Goal: Task Accomplishment & Management: Manage account settings

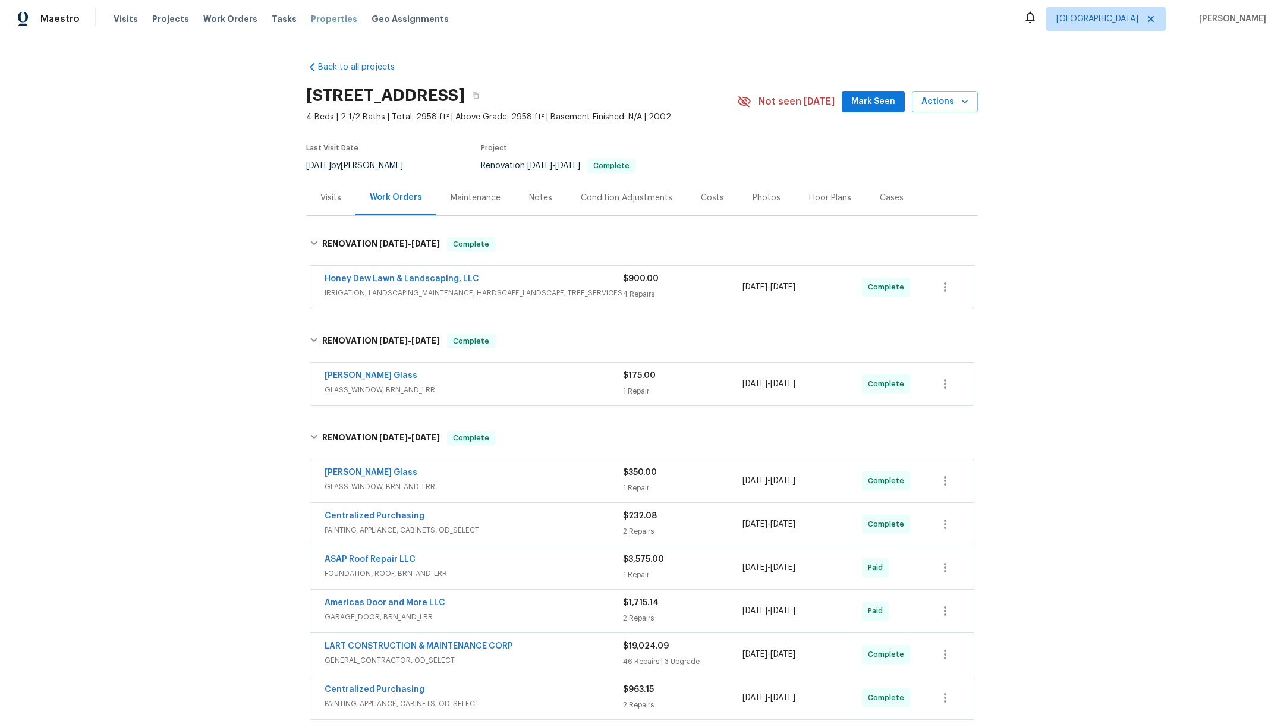
click at [323, 20] on span "Properties" at bounding box center [334, 19] width 46 height 12
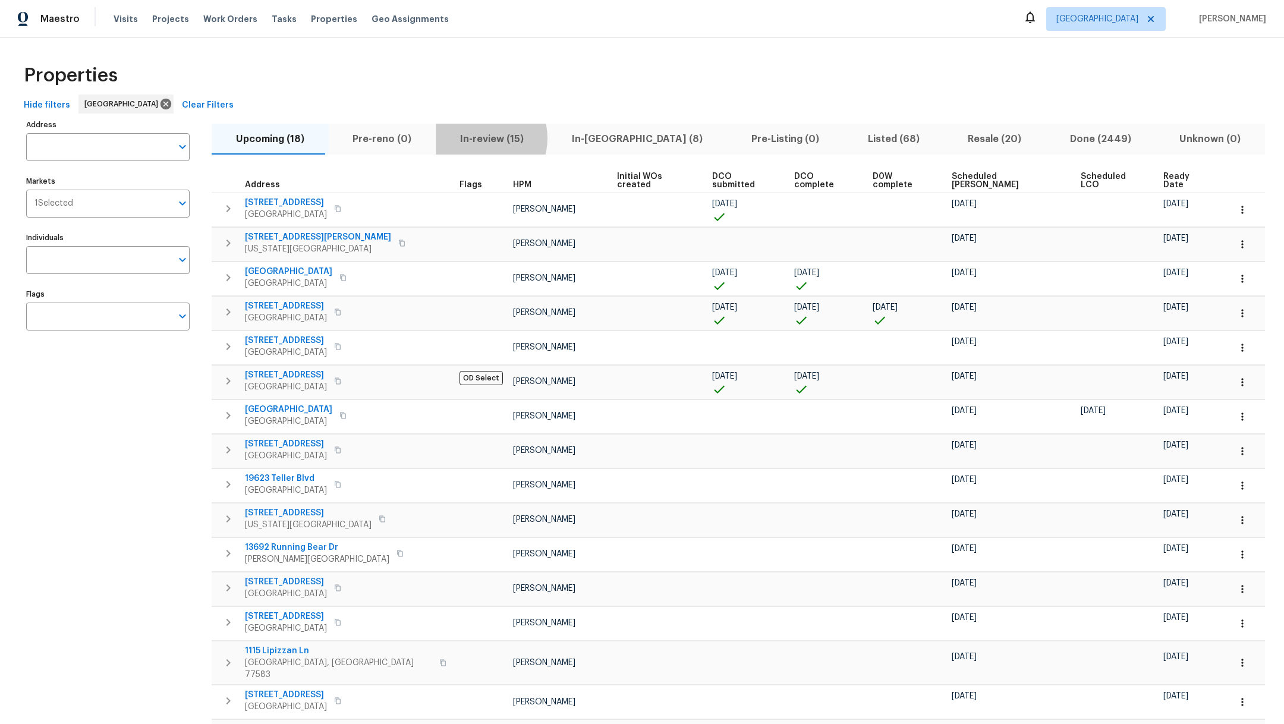
click at [470, 138] on span "In-review (15)" at bounding box center [492, 139] width 98 height 17
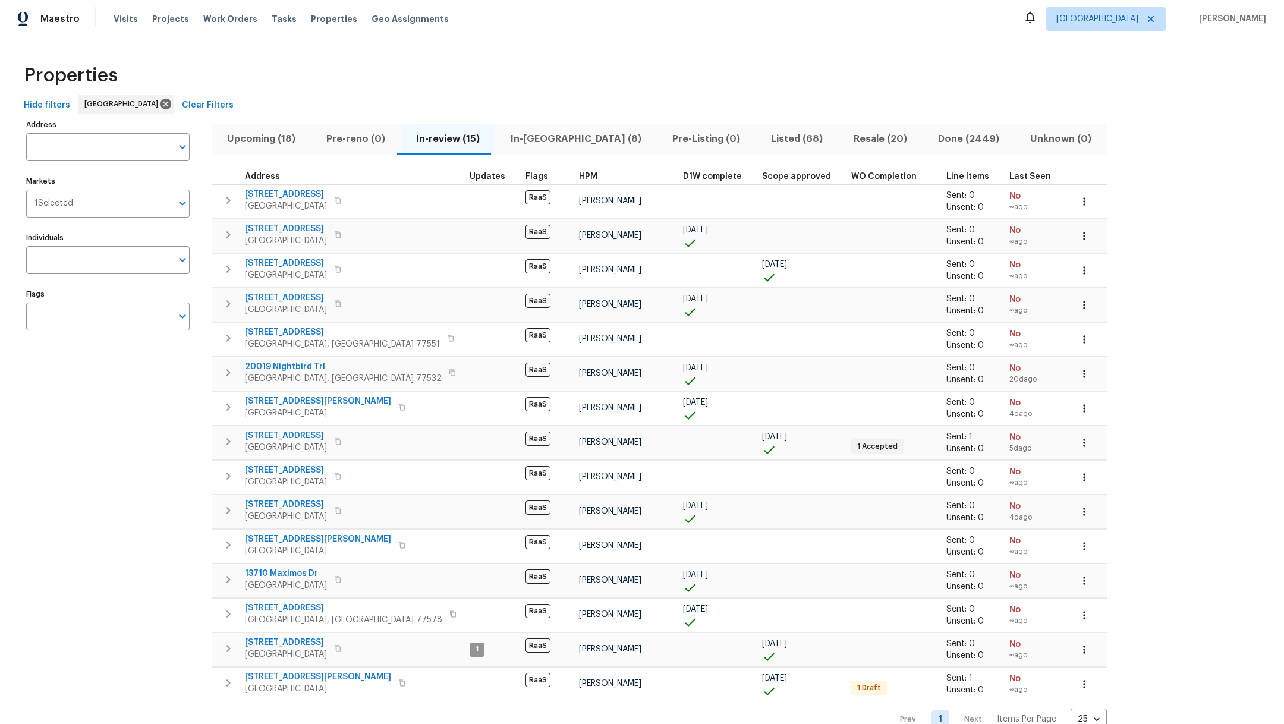
click at [550, 140] on span "In-reno (8)" at bounding box center [575, 139] width 147 height 17
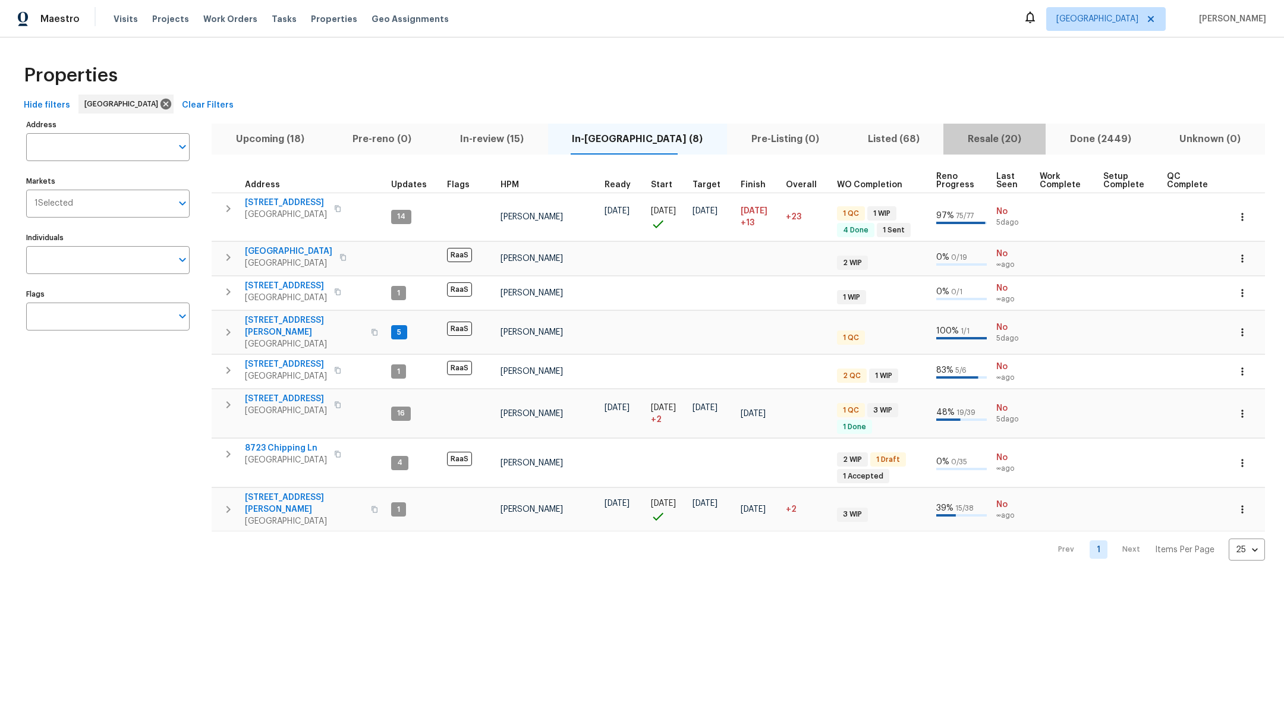
click at [956, 149] on button "Resale (20)" at bounding box center [994, 139] width 102 height 31
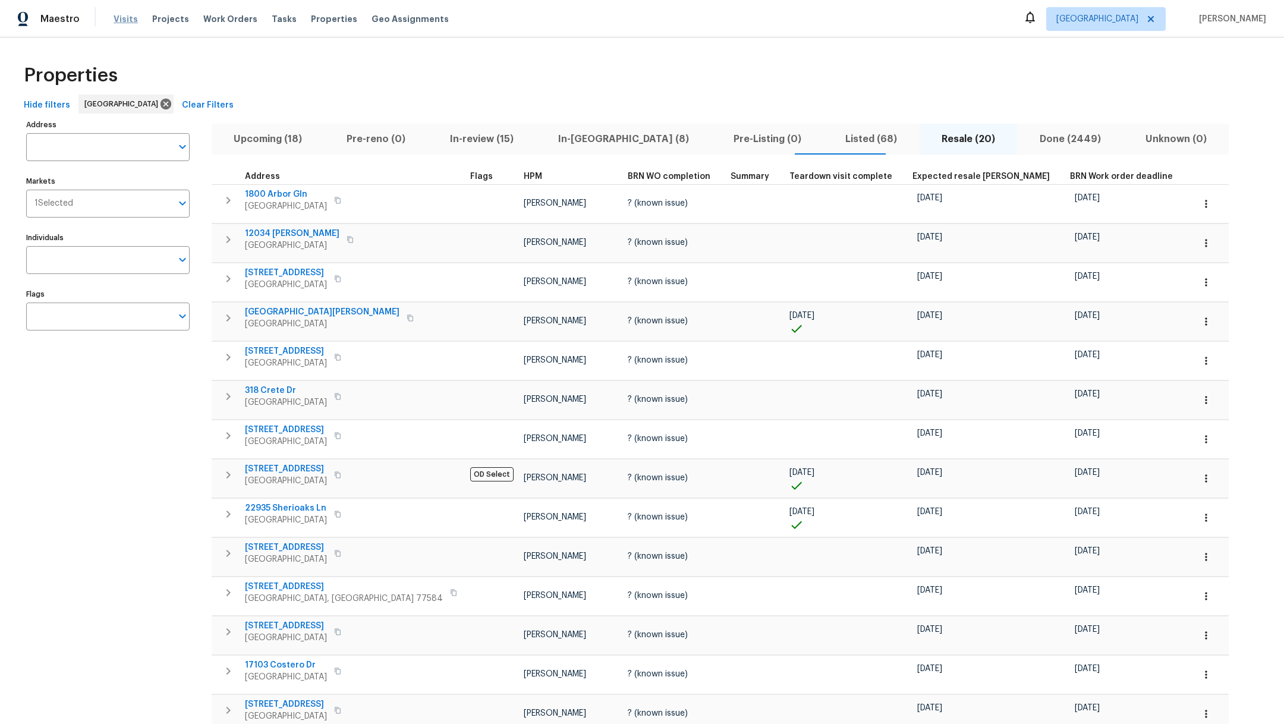
click at [129, 17] on span "Visits" at bounding box center [126, 19] width 24 height 12
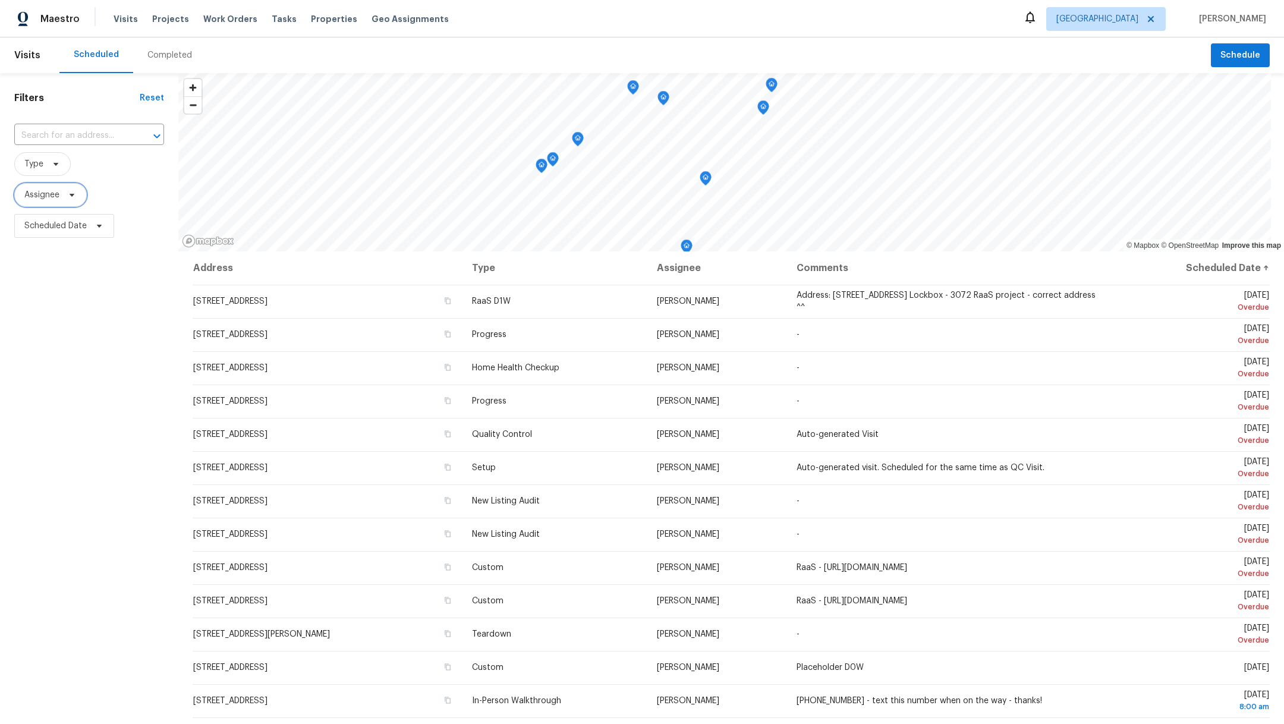
click at [40, 198] on span "Assignee" at bounding box center [41, 195] width 35 height 12
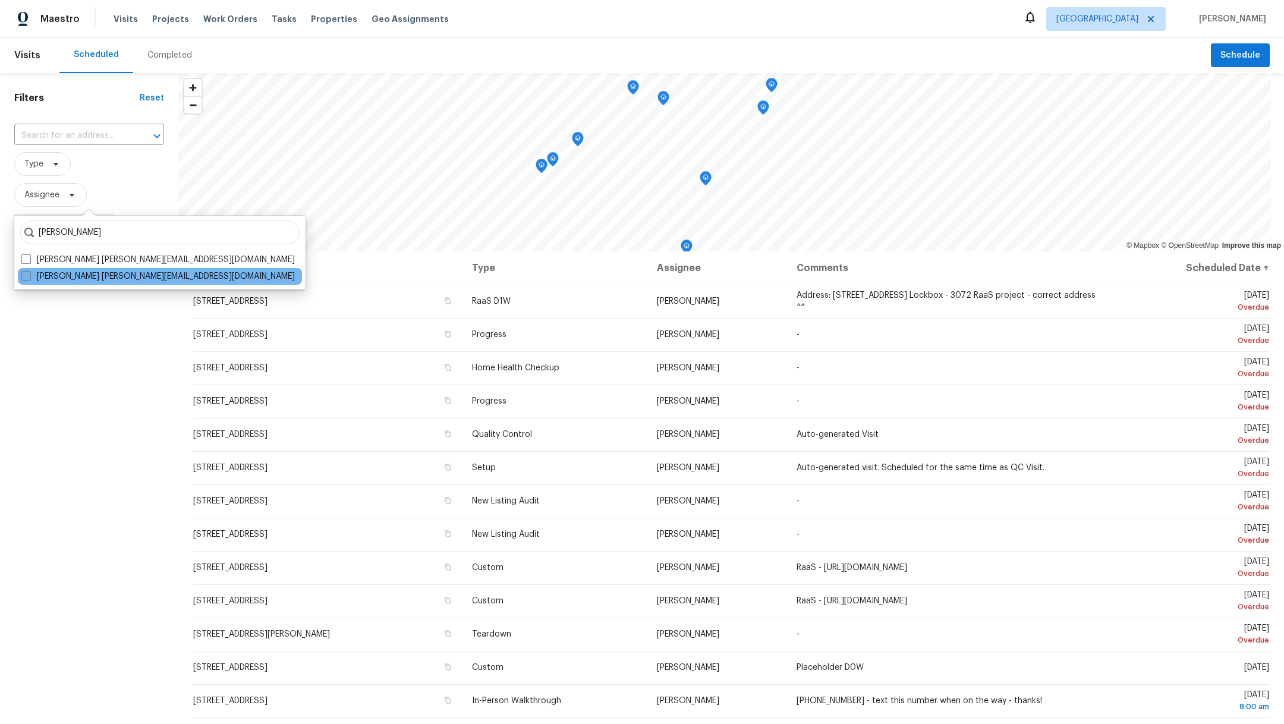
type input "maria zakharnitskaia"
click at [27, 280] on span at bounding box center [26, 276] width 10 height 10
click at [27, 278] on input "Maria Zakharnitskaia maria.zakharnitskaia@opendoor.com" at bounding box center [25, 274] width 8 height 8
checkbox input "true"
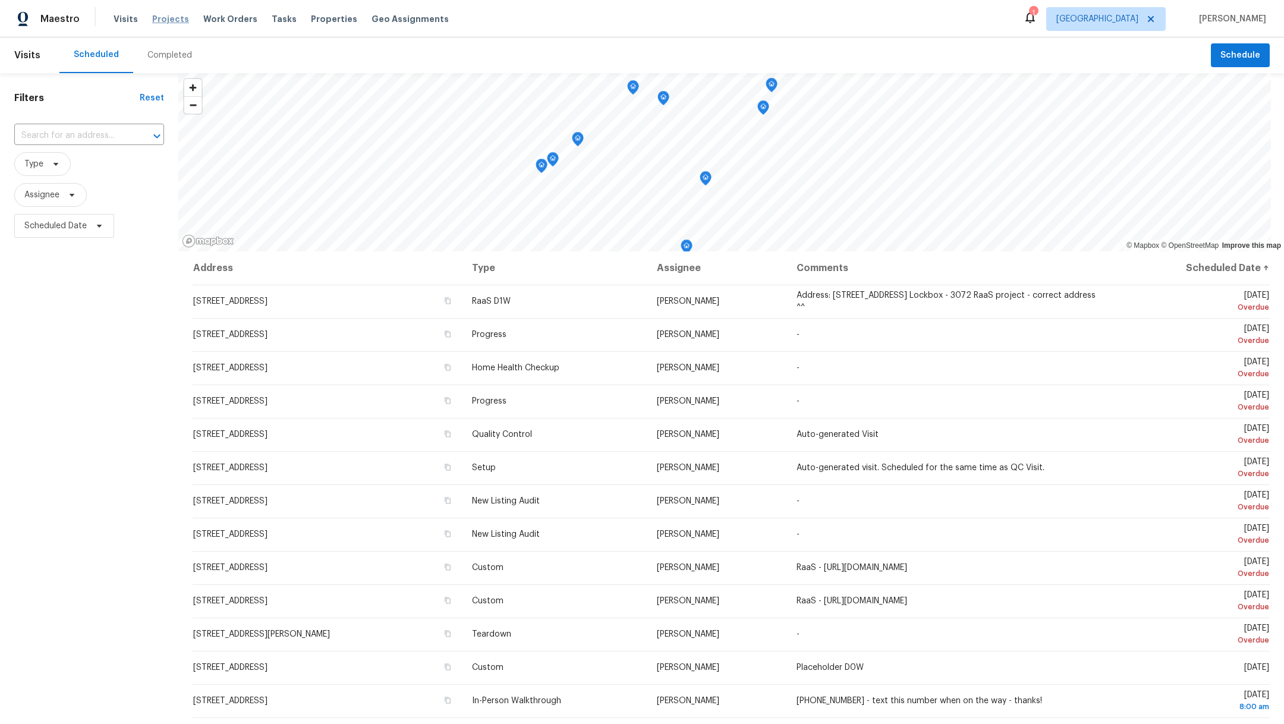
click at [169, 23] on span "Projects" at bounding box center [170, 19] width 37 height 12
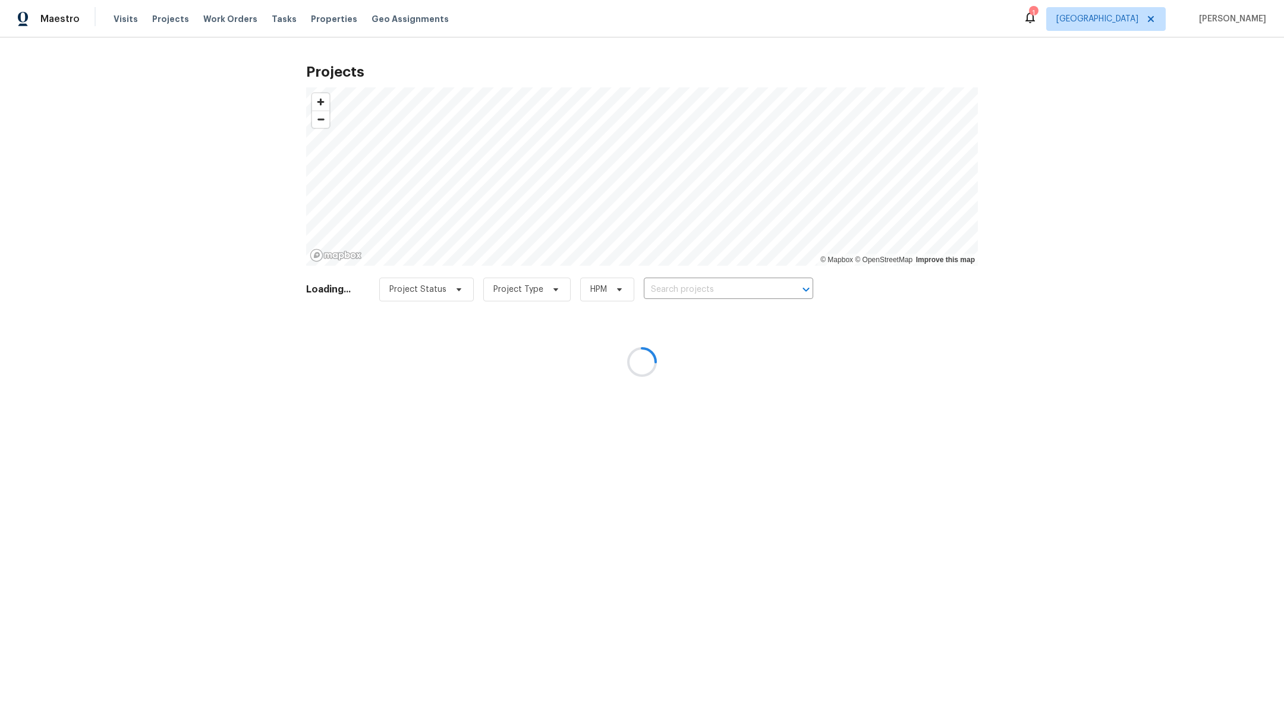
click at [687, 288] on div at bounding box center [642, 362] width 1284 height 724
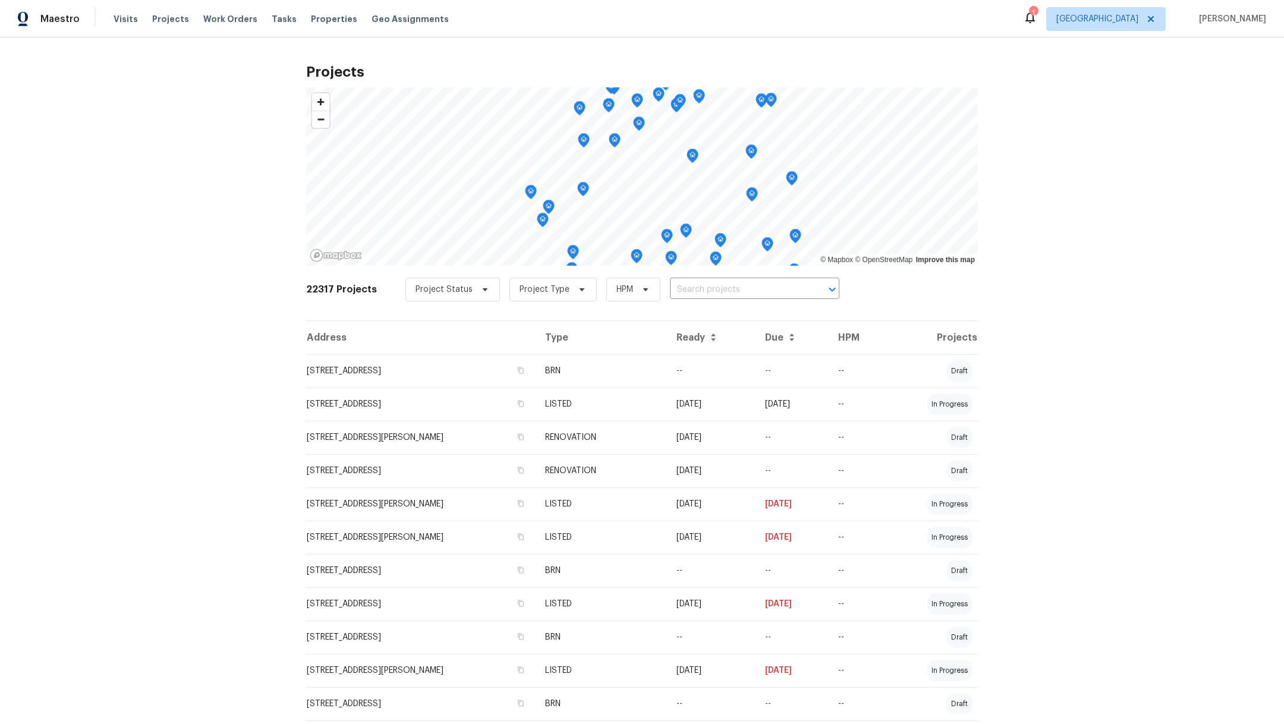
click at [687, 288] on input "text" at bounding box center [738, 290] width 136 height 18
type input "3231"
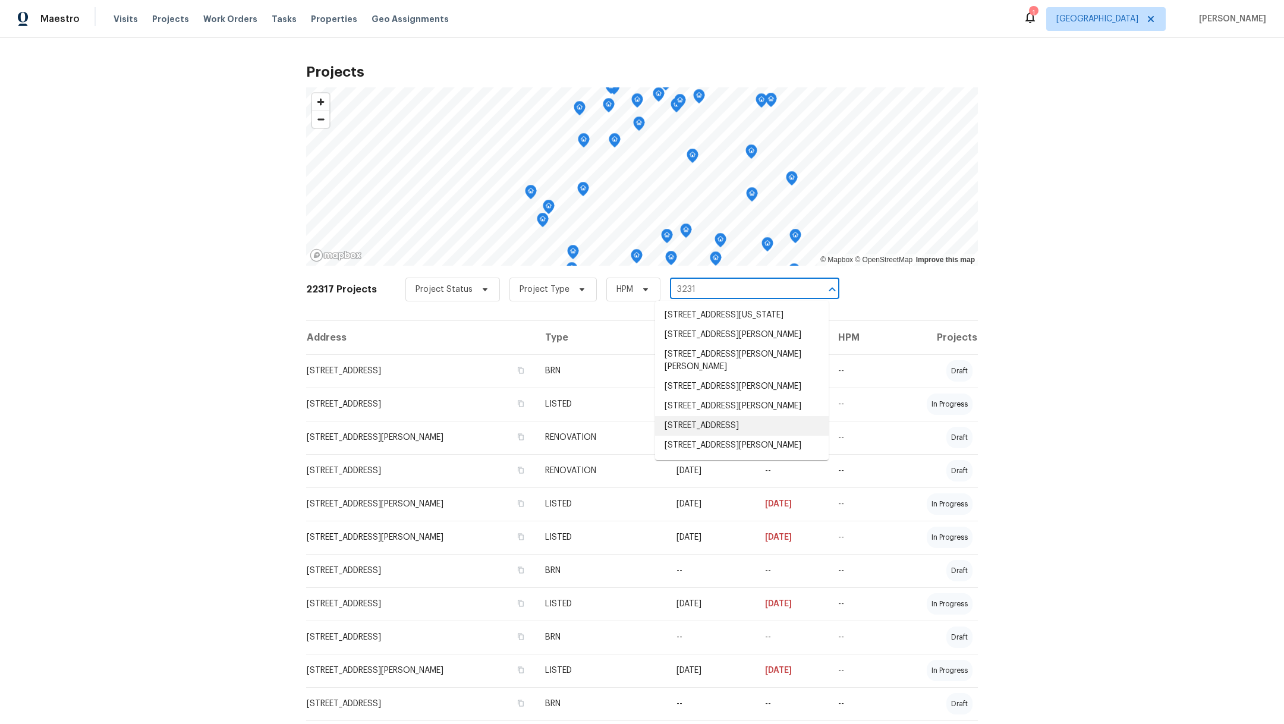
click at [727, 436] on li "[STREET_ADDRESS]" at bounding box center [742, 426] width 174 height 20
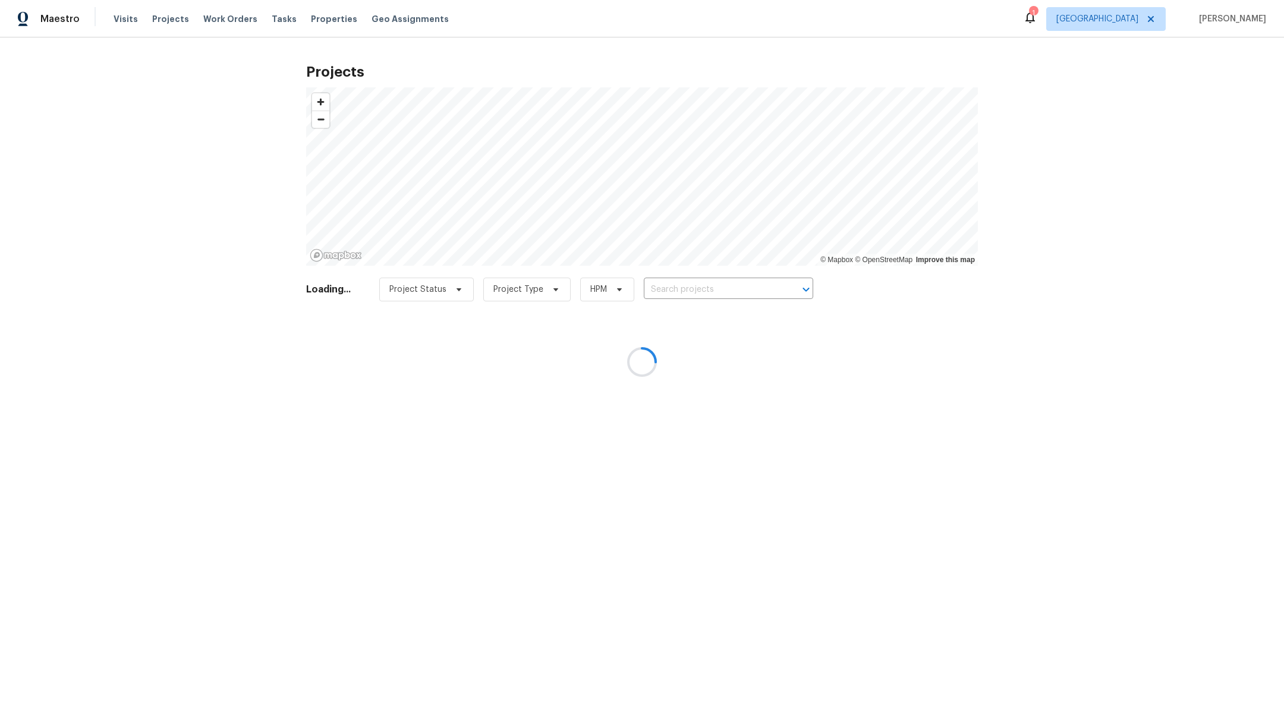
type input "[STREET_ADDRESS]"
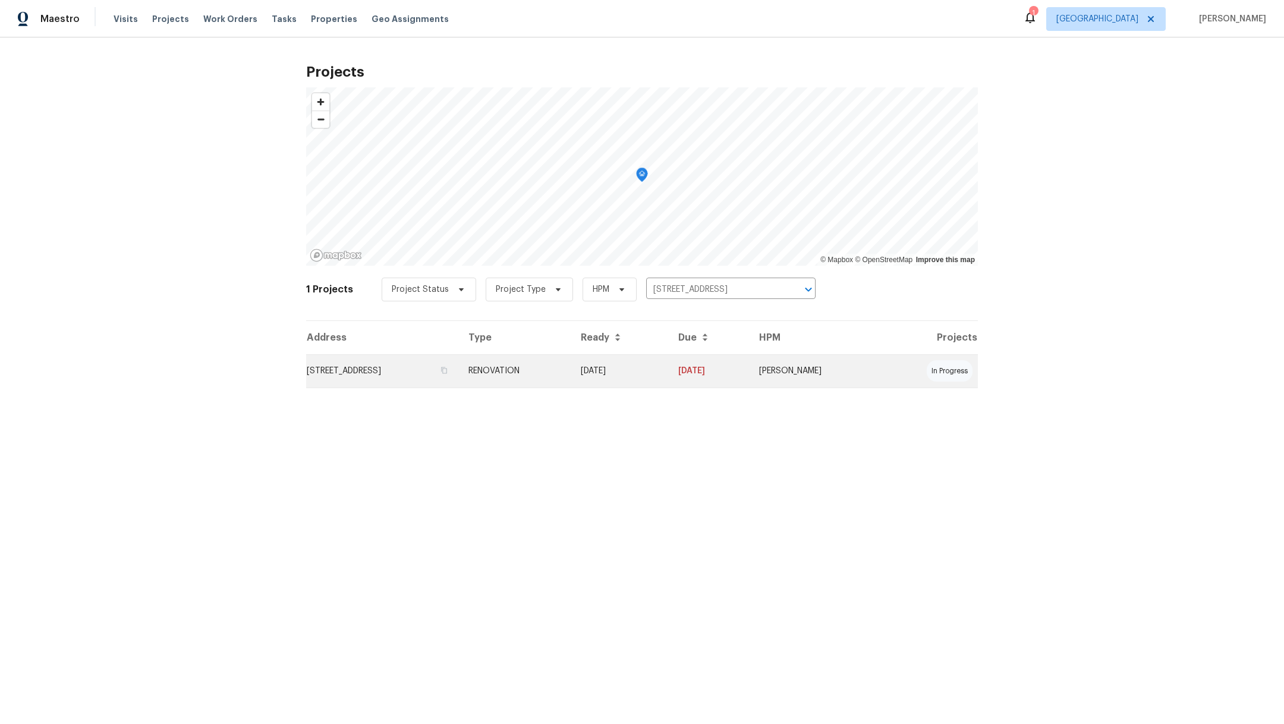
click at [428, 367] on td "[STREET_ADDRESS]" at bounding box center [382, 370] width 153 height 33
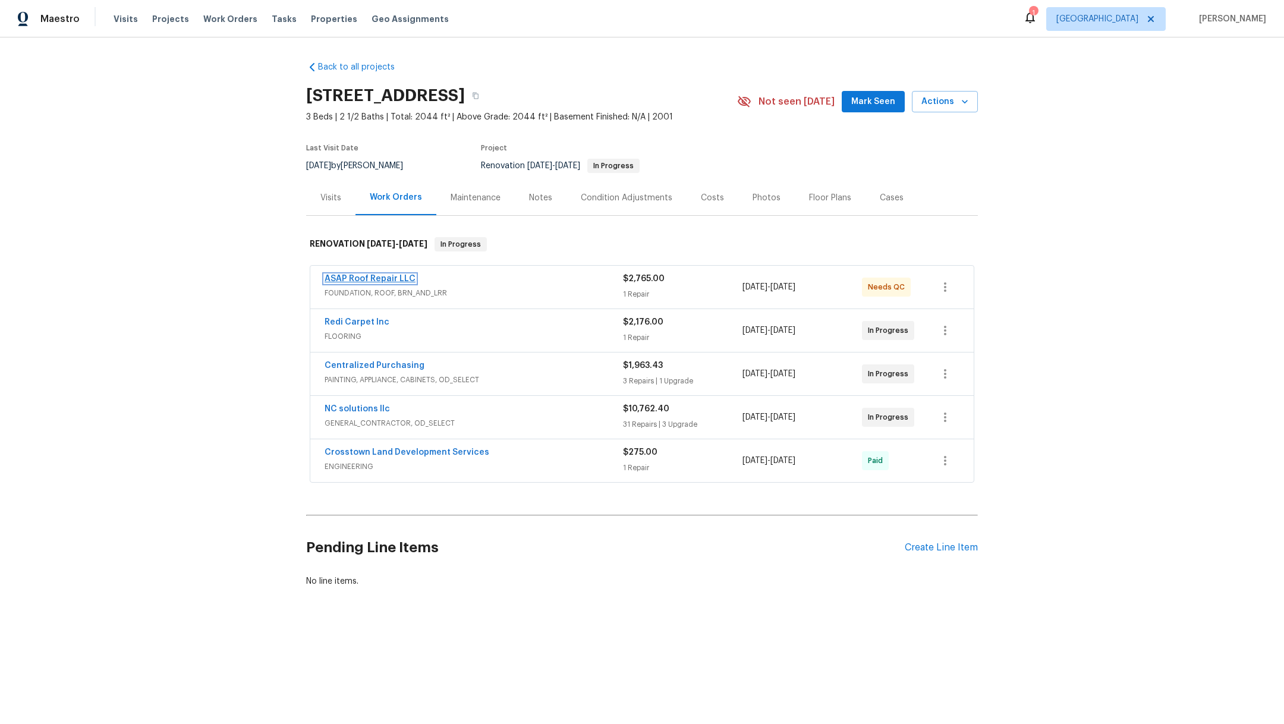
click at [365, 276] on link "ASAP Roof Repair LLC" at bounding box center [370, 279] width 91 height 8
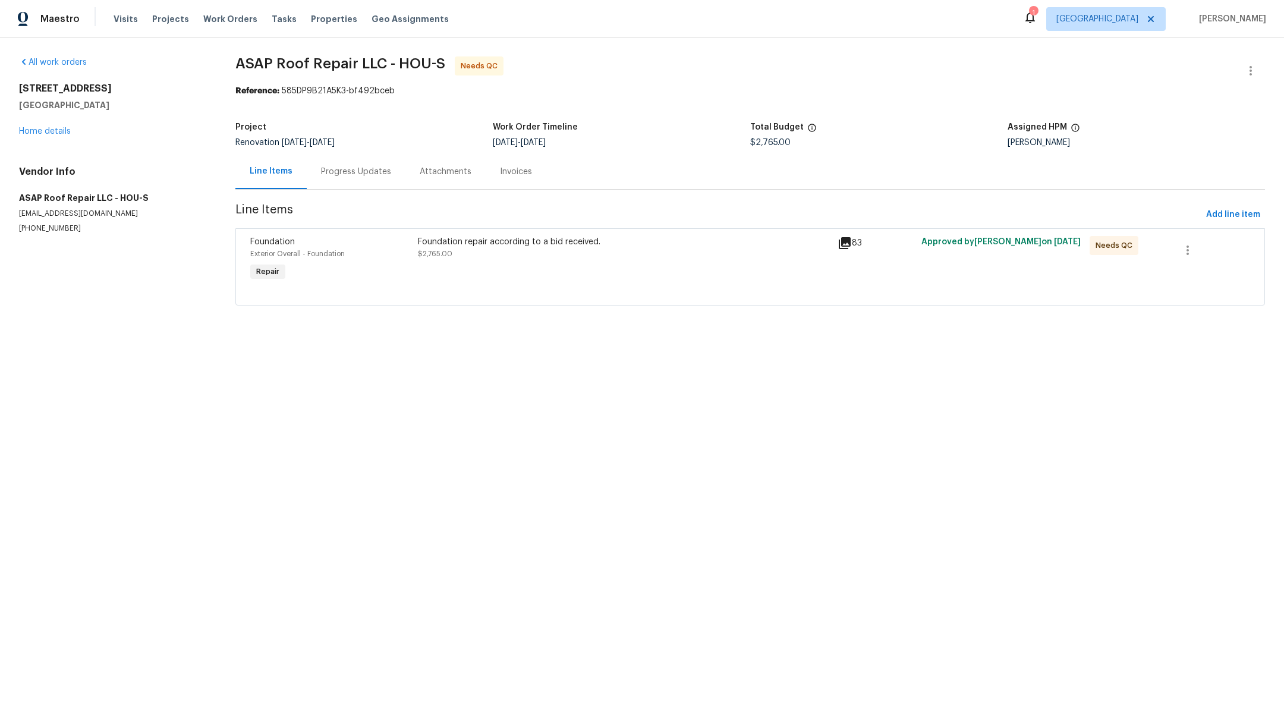
click at [518, 272] on div "Foundation repair according to a bid received. $2,765.00" at bounding box center [624, 259] width 420 height 55
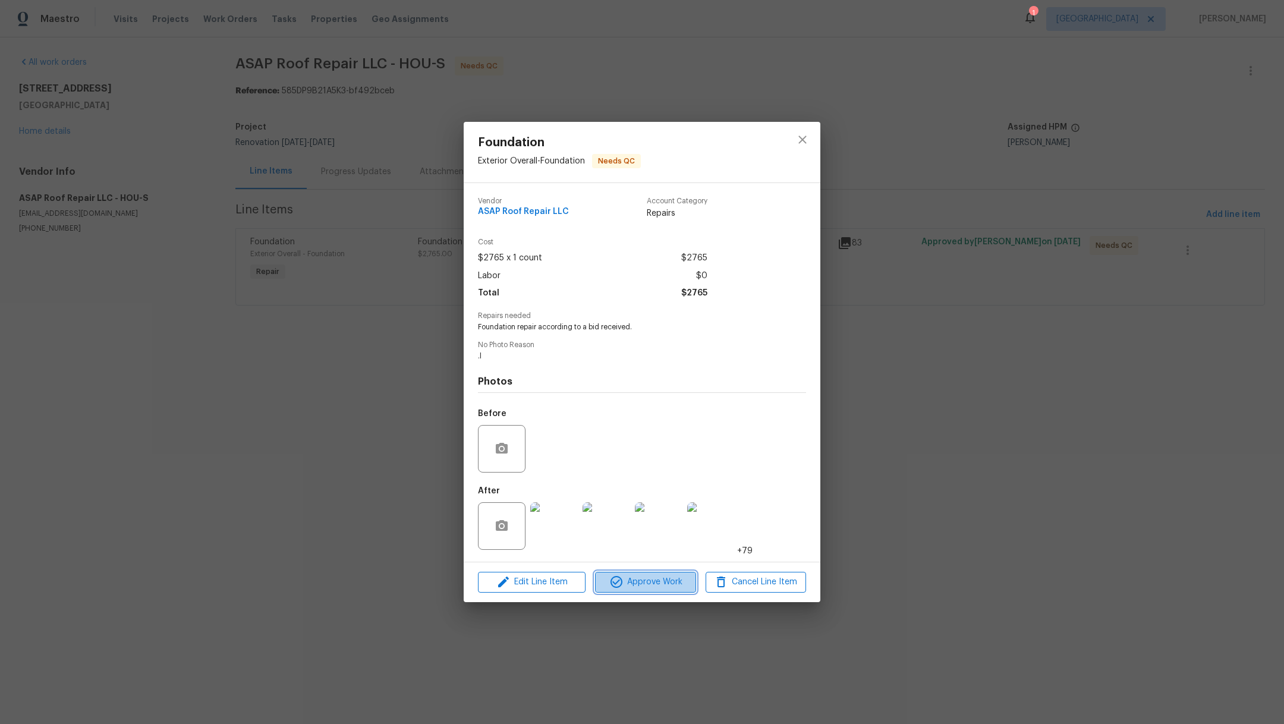
click at [631, 580] on span "Approve Work" at bounding box center [645, 582] width 93 height 15
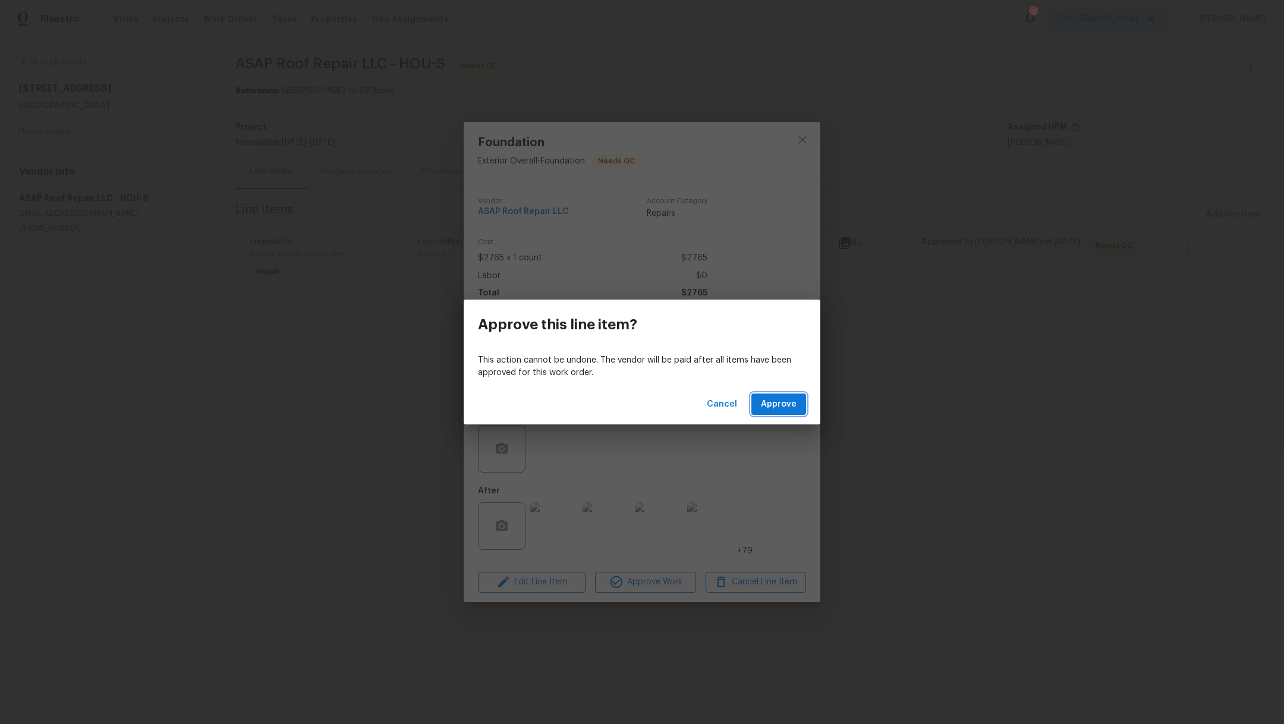
click at [774, 405] on span "Approve" at bounding box center [779, 404] width 36 height 15
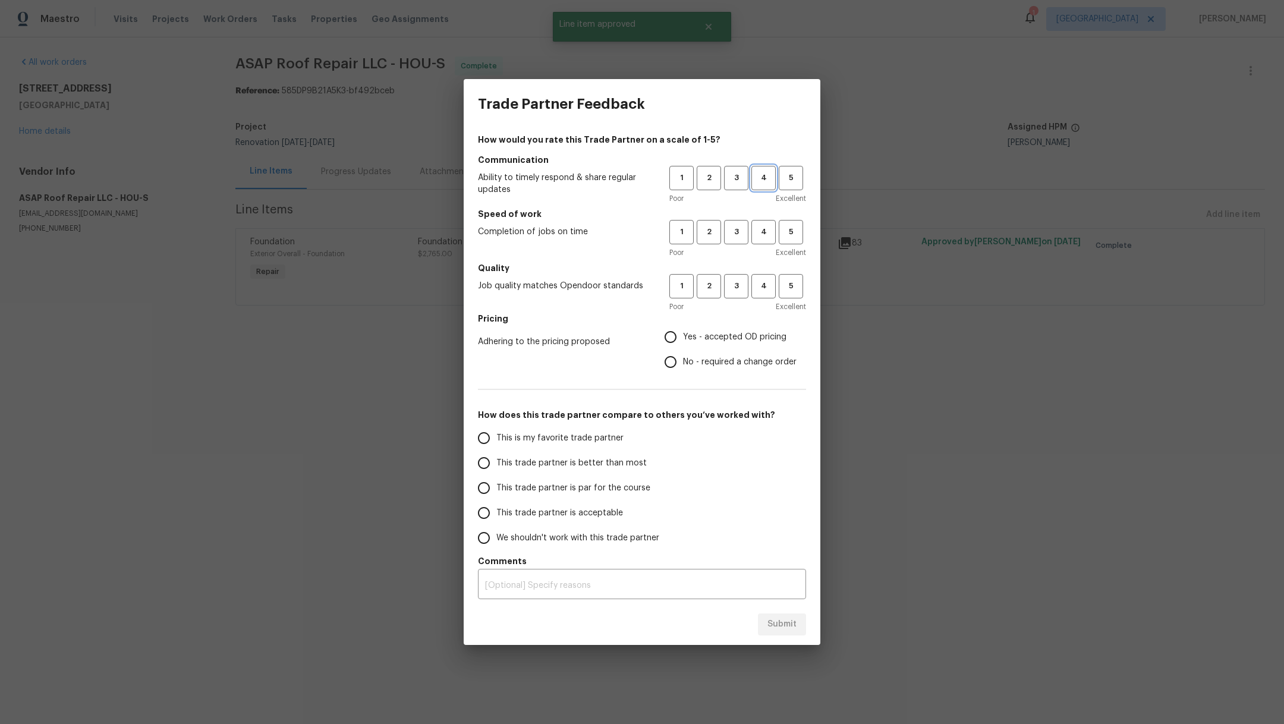
click at [768, 178] on span "4" at bounding box center [763, 178] width 22 height 14
click at [746, 239] on button "3" at bounding box center [736, 232] width 24 height 24
click at [745, 291] on span "3" at bounding box center [736, 286] width 22 height 14
click at [744, 338] on span "Yes - accepted OD pricing" at bounding box center [734, 337] width 103 height 12
click at [683, 338] on input "Yes - accepted OD pricing" at bounding box center [670, 337] width 25 height 25
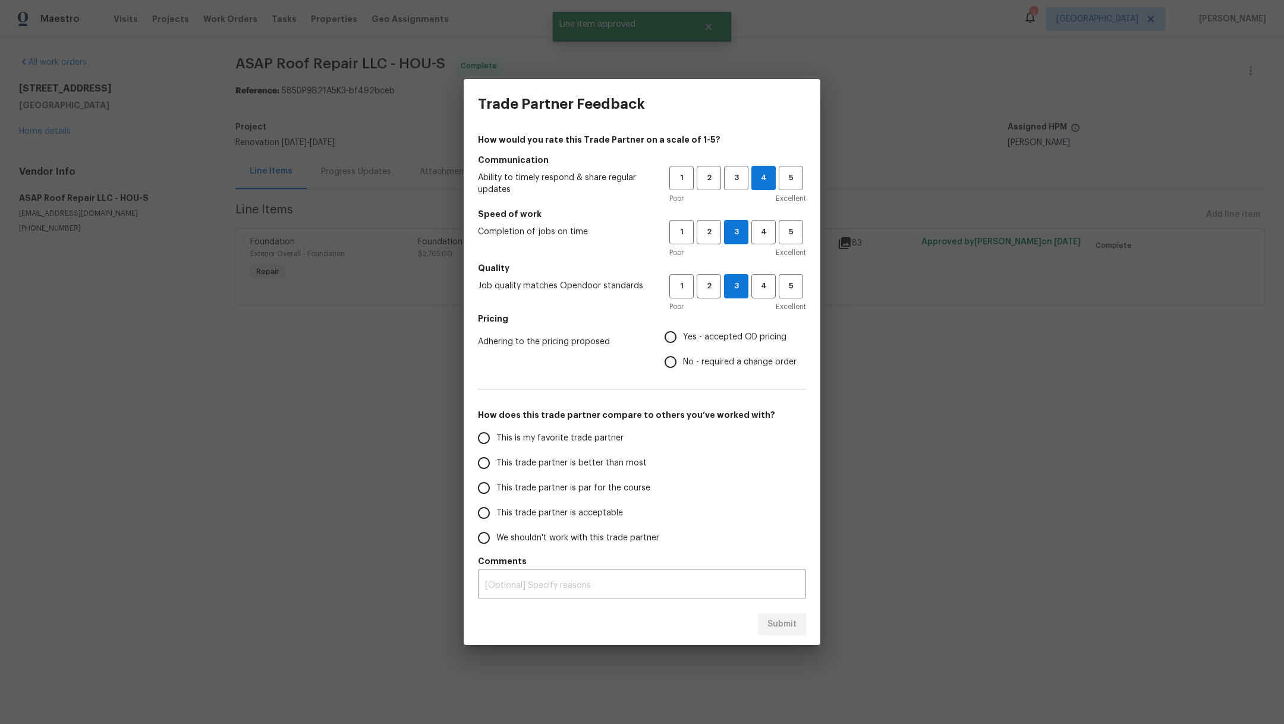
radio input "true"
click at [593, 464] on span "This trade partner is better than most" at bounding box center [571, 463] width 150 height 12
click at [496, 464] on input "This trade partner is better than most" at bounding box center [483, 463] width 25 height 25
click at [777, 620] on span "Submit" at bounding box center [781, 624] width 29 height 15
radio input "true"
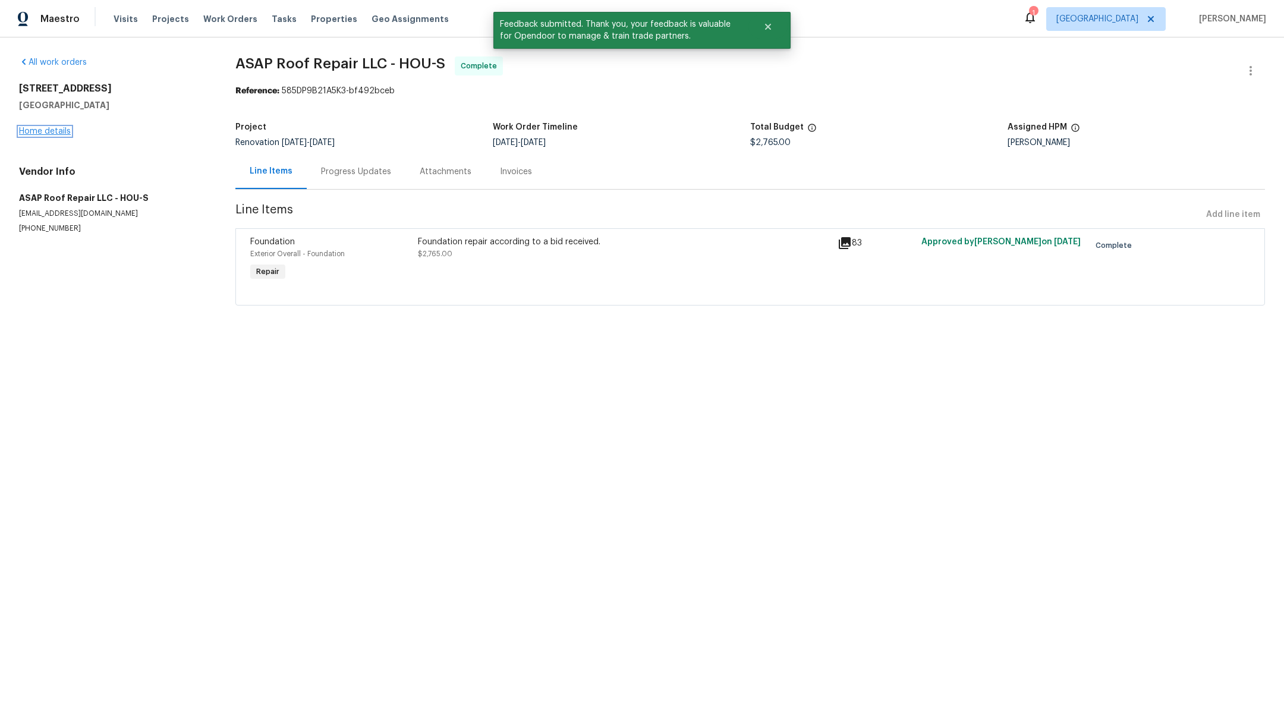
click at [58, 131] on link "Home details" at bounding box center [45, 131] width 52 height 8
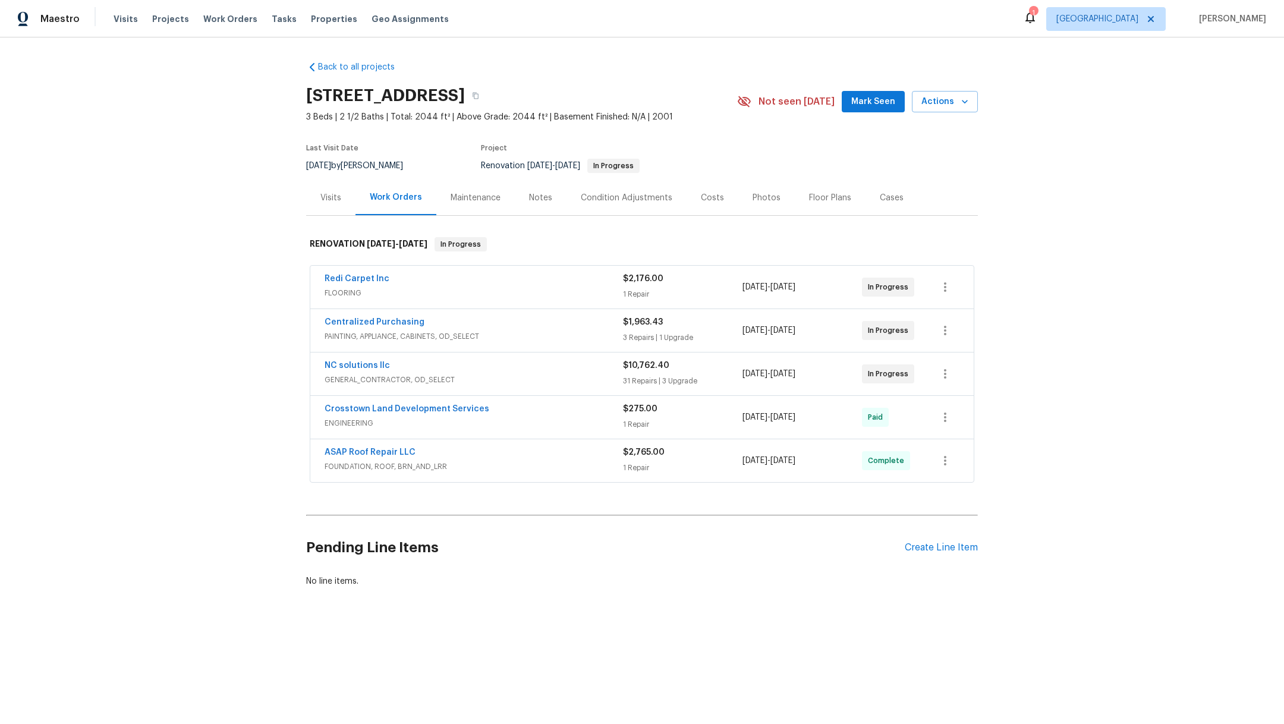
click at [707, 203] on div "Costs" at bounding box center [712, 198] width 23 height 12
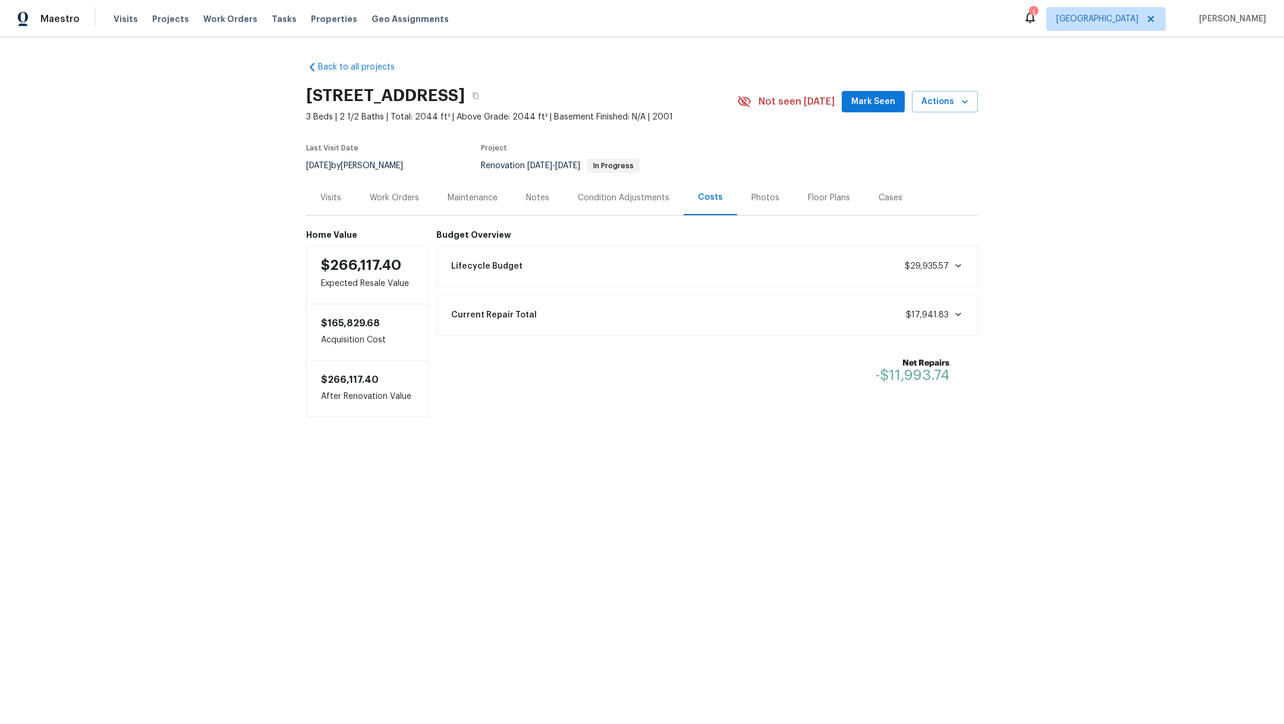
click at [818, 202] on div "Floor Plans" at bounding box center [829, 198] width 42 height 12
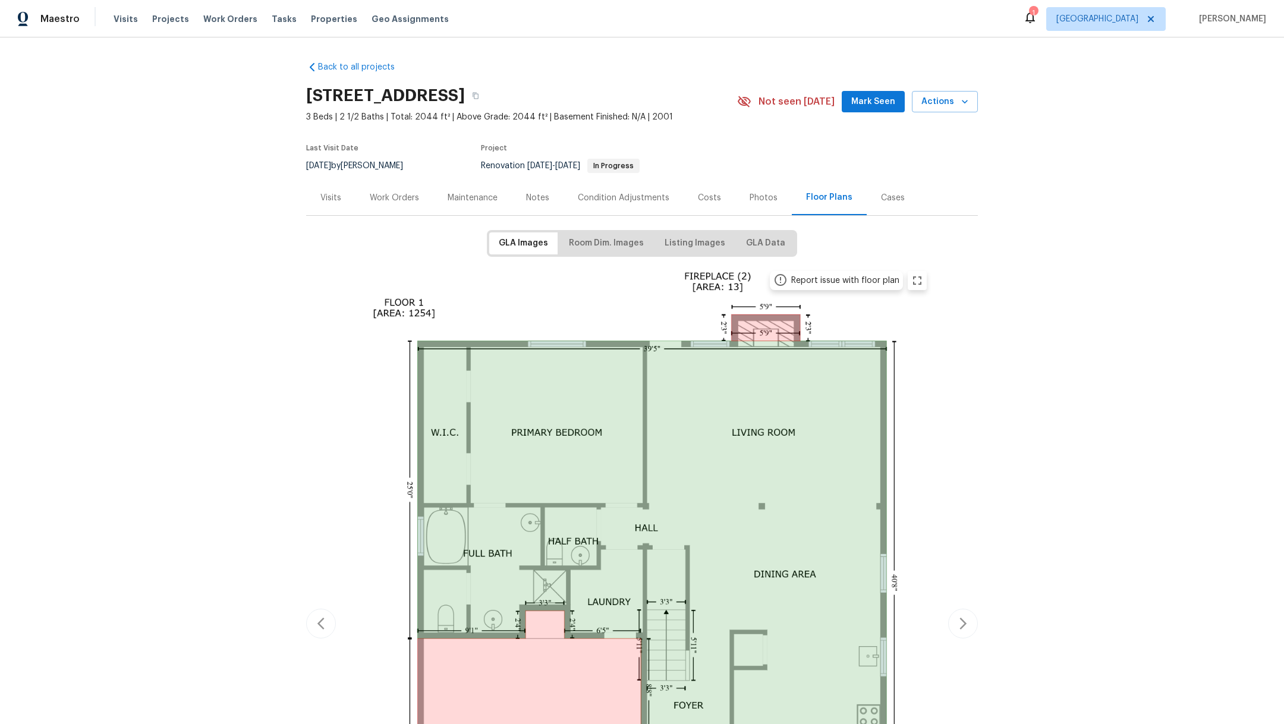
click at [395, 203] on div "Work Orders" at bounding box center [394, 197] width 78 height 35
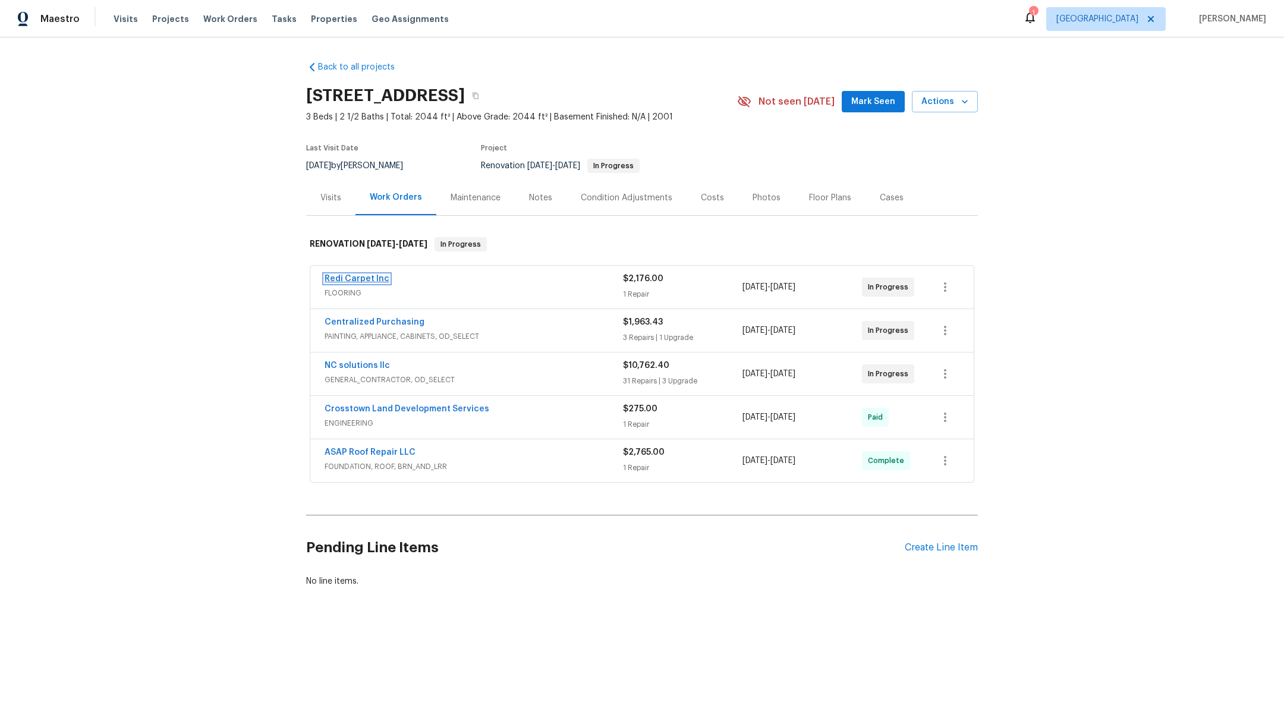
click at [352, 282] on link "Redi Carpet Inc" at bounding box center [357, 279] width 65 height 8
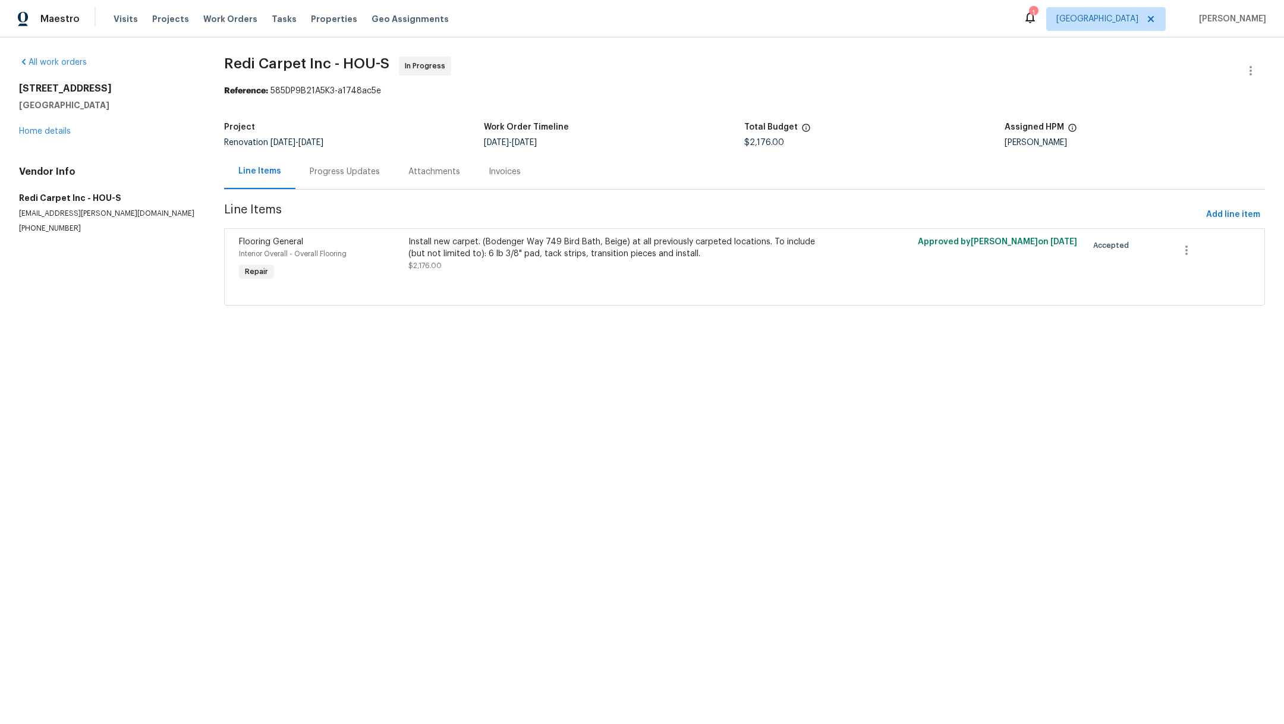
click at [571, 275] on div "Install new carpet. (Bodenger Way 749 Bird Bath, Beige) at all previously carpe…" at bounding box center [617, 259] width 424 height 55
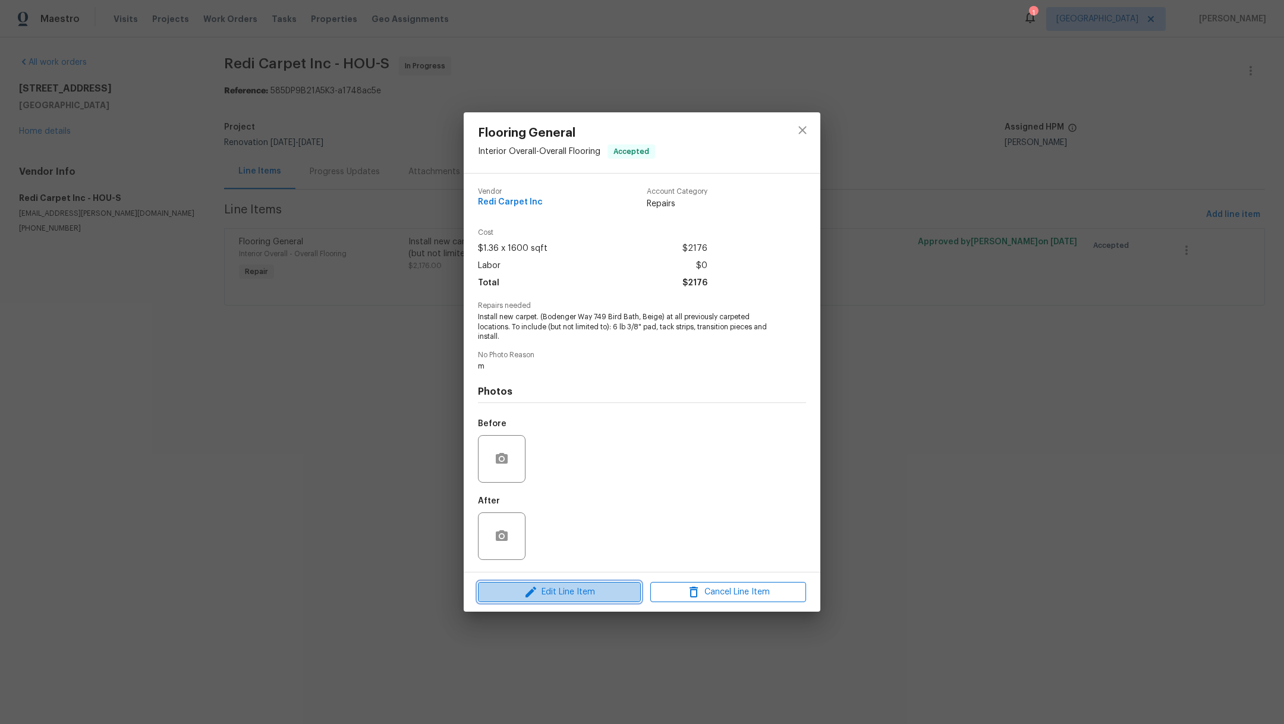
click at [573, 593] on span "Edit Line Item" at bounding box center [559, 592] width 156 height 15
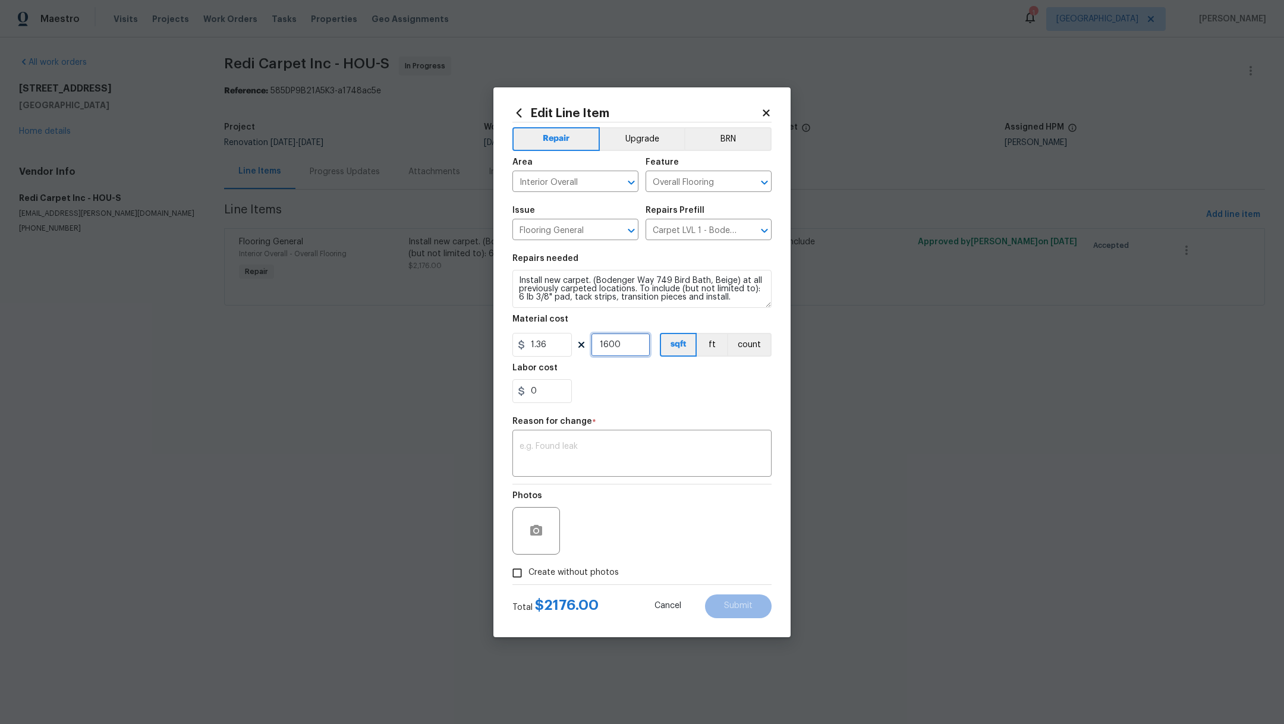
click at [631, 345] on input "1600" at bounding box center [620, 345] width 59 height 24
type input "846"
click at [550, 385] on input "0" at bounding box center [541, 391] width 59 height 24
click at [562, 396] on input "0" at bounding box center [541, 391] width 59 height 24
type input "0"
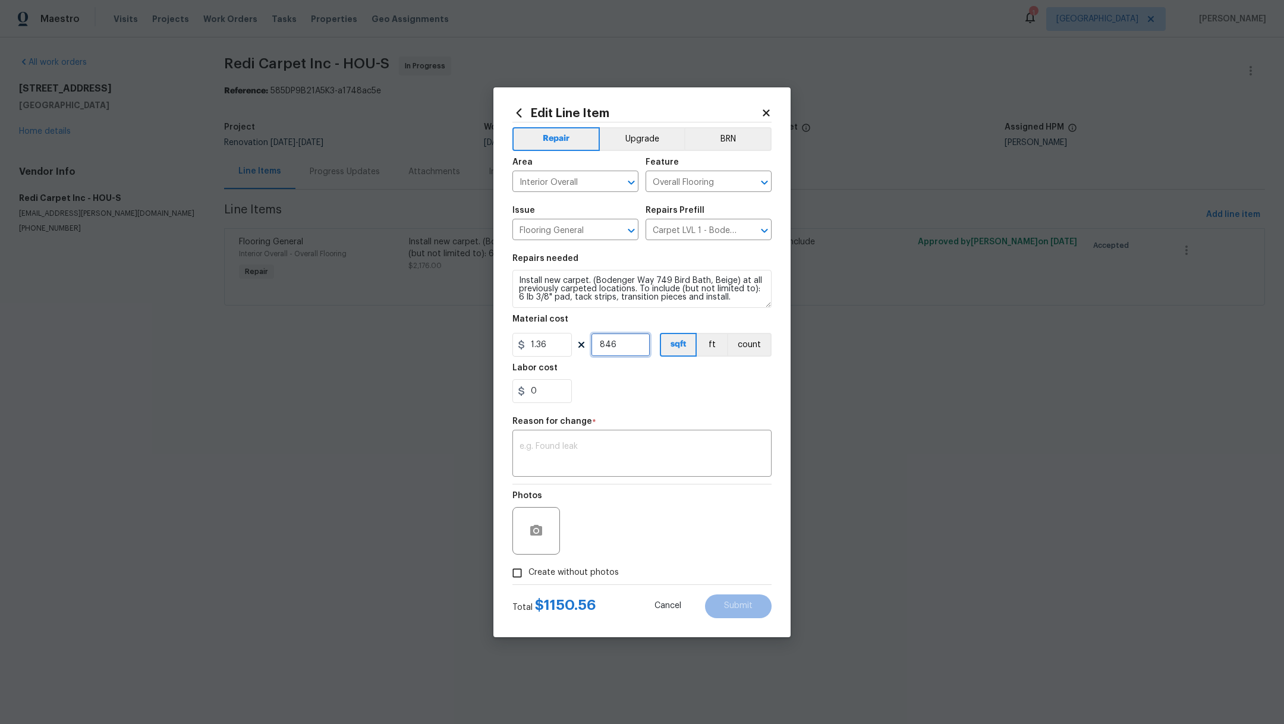
click at [645, 343] on input "846" at bounding box center [620, 345] width 59 height 24
type input "845"
drag, startPoint x: 552, startPoint y: 390, endPoint x: 470, endPoint y: 383, distance: 81.8
click at [470, 383] on div "Edit Line Item Repair Upgrade BRN Area Interior Overall ​ Feature Overall Floor…" at bounding box center [642, 362] width 1284 height 724
type input "1.86"
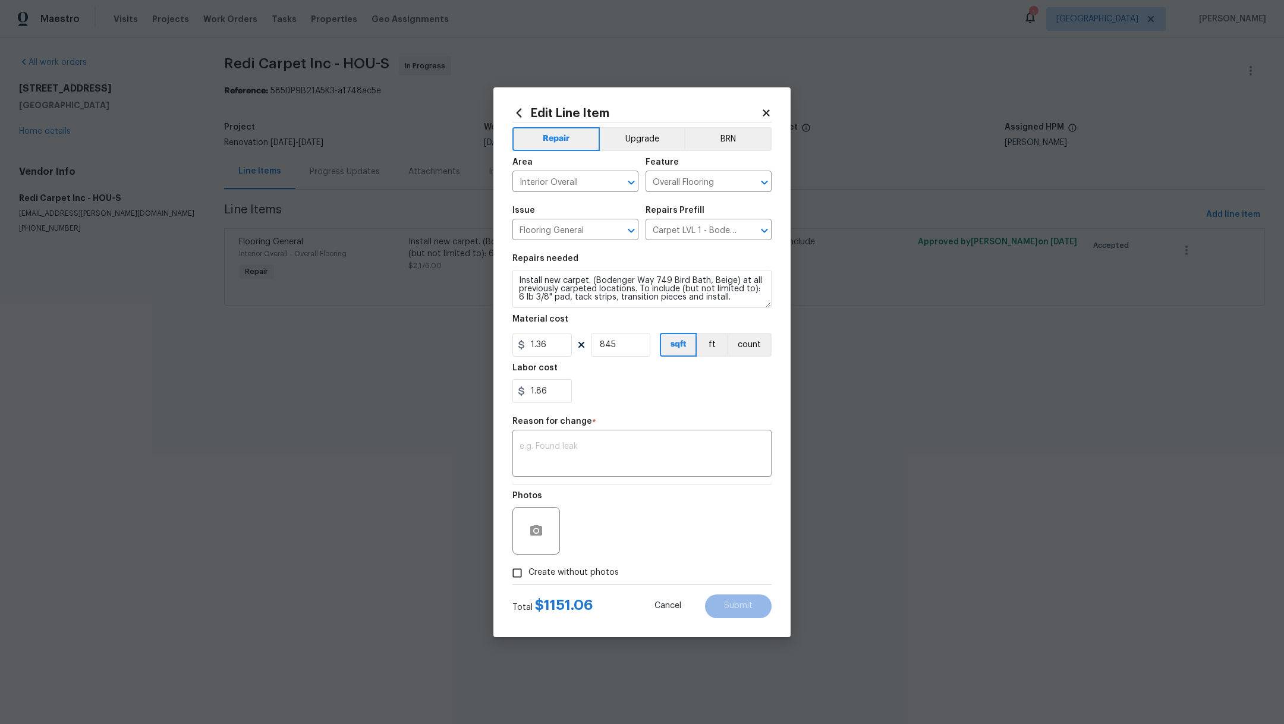
click at [648, 401] on div "1.86" at bounding box center [641, 391] width 259 height 24
click at [607, 446] on textarea at bounding box center [641, 454] width 245 height 25
type textarea "Final cost"
click at [739, 610] on button "Submit" at bounding box center [738, 606] width 67 height 24
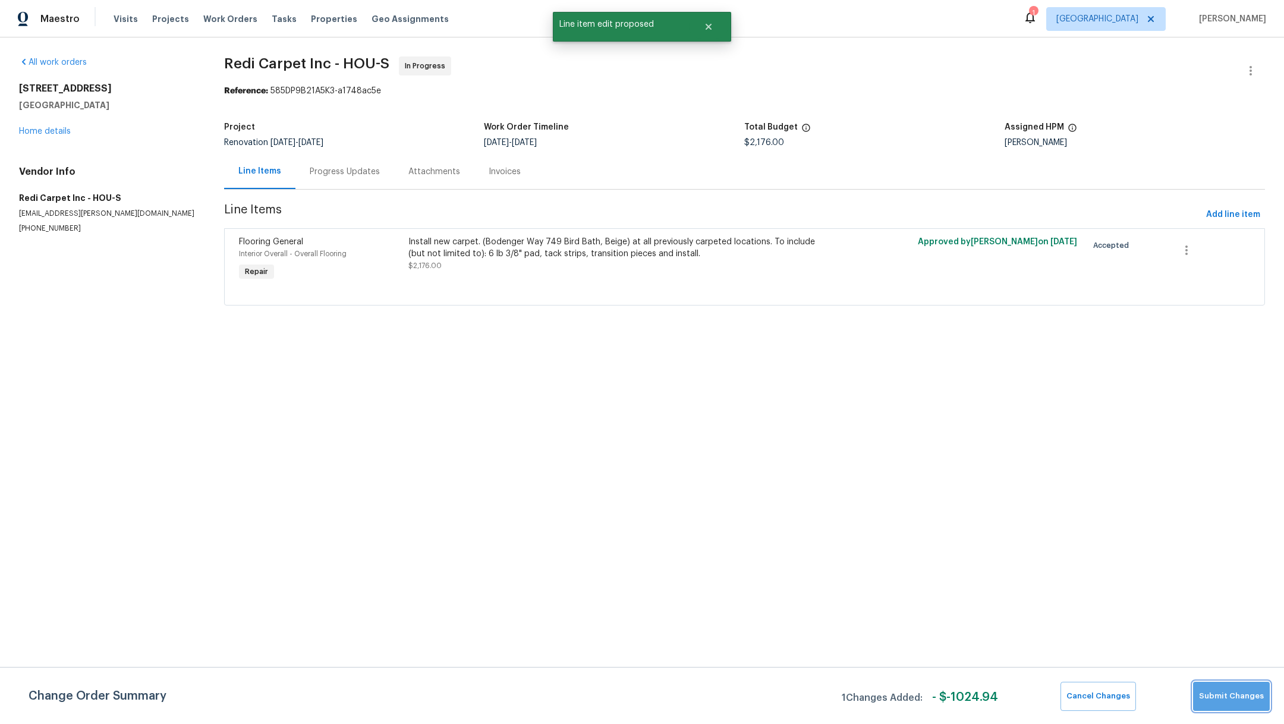
click at [1250, 702] on span "Submit Changes" at bounding box center [1231, 696] width 65 height 14
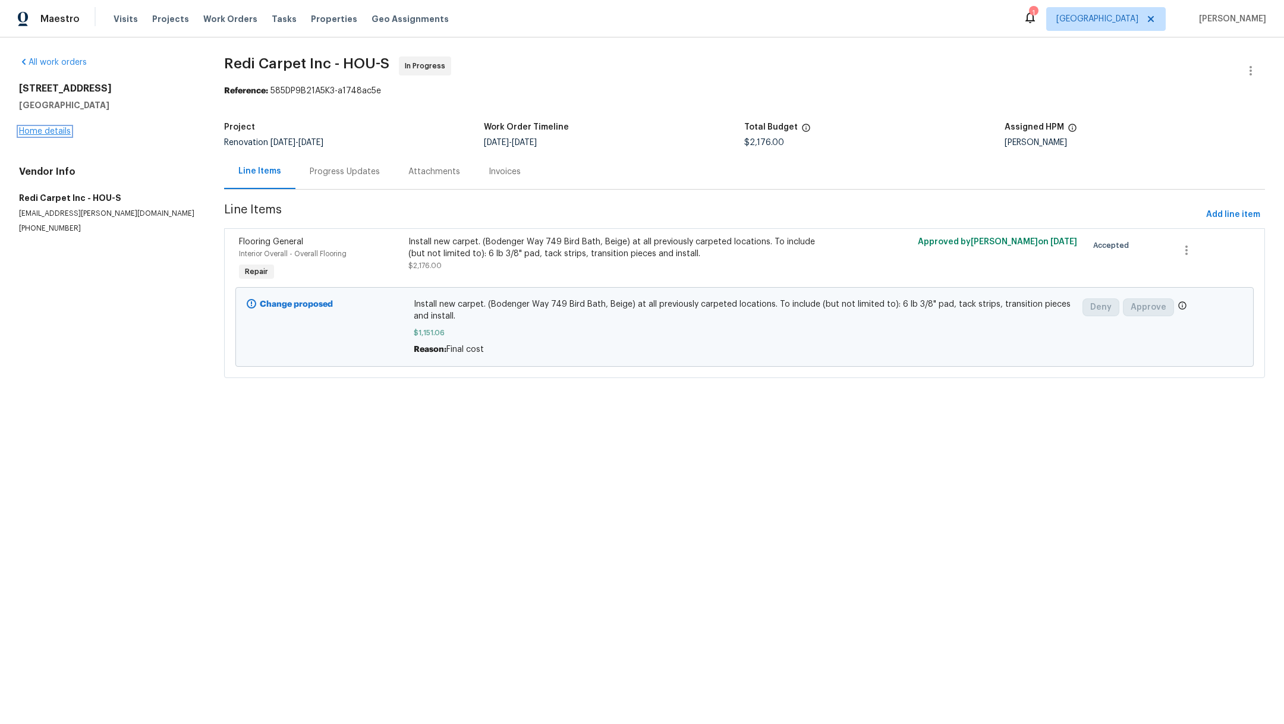
click at [49, 131] on link "Home details" at bounding box center [45, 131] width 52 height 8
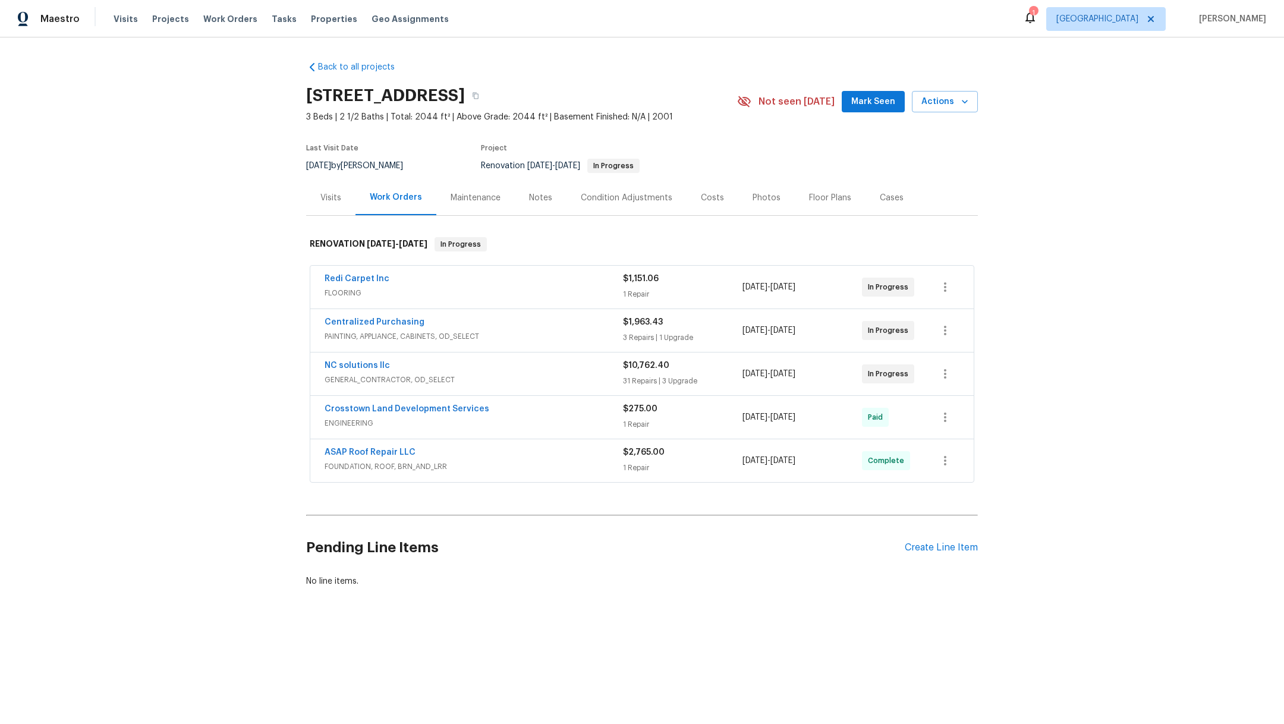
click at [707, 197] on div "Costs" at bounding box center [712, 198] width 23 height 12
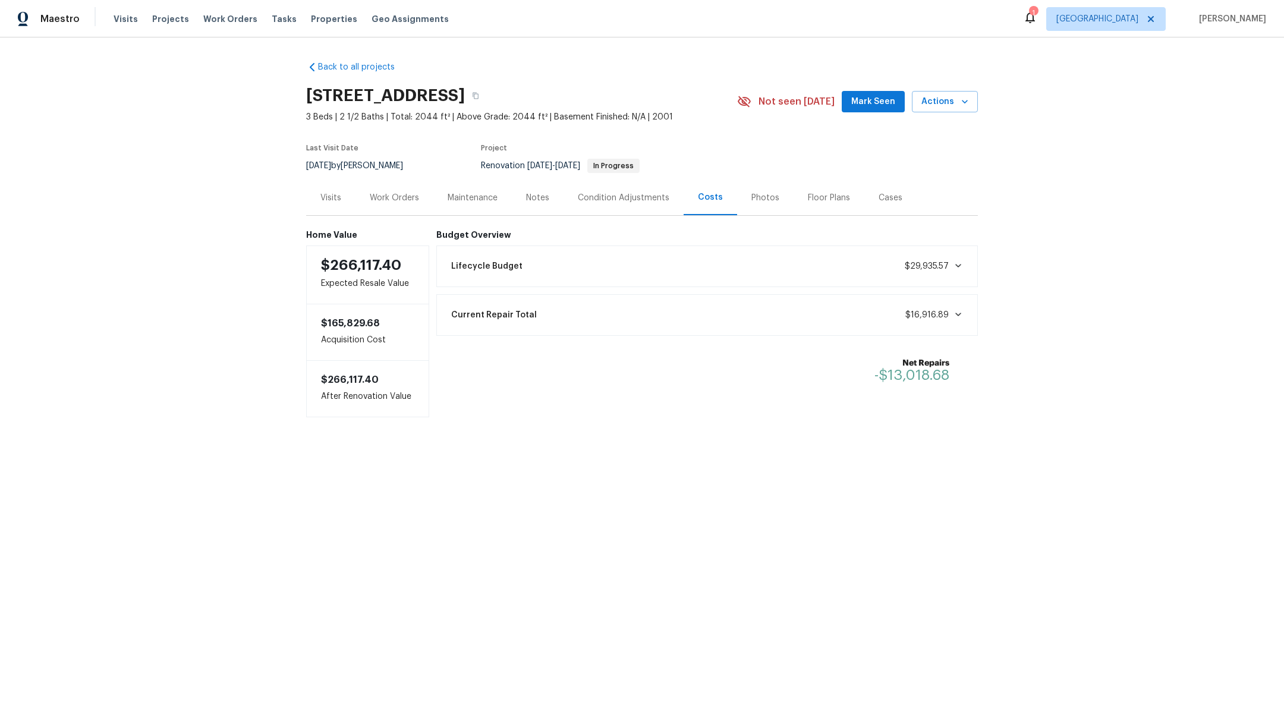
click at [386, 206] on div "Work Orders" at bounding box center [394, 197] width 78 height 35
